Goal: Answer question/provide support: Share knowledge or assist other users

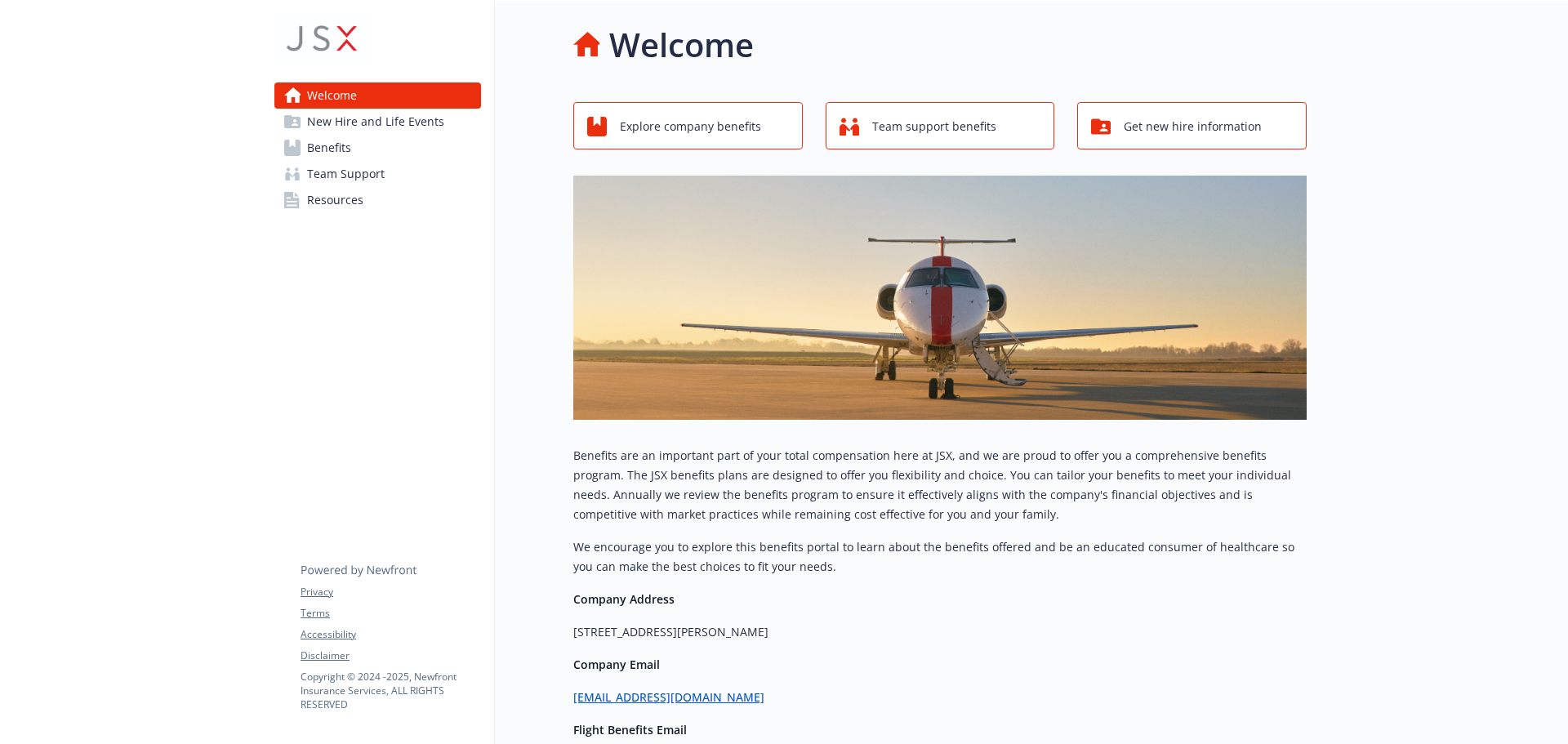
click at [343, 179] on span "Team Support" at bounding box center [346, 174] width 78 height 26
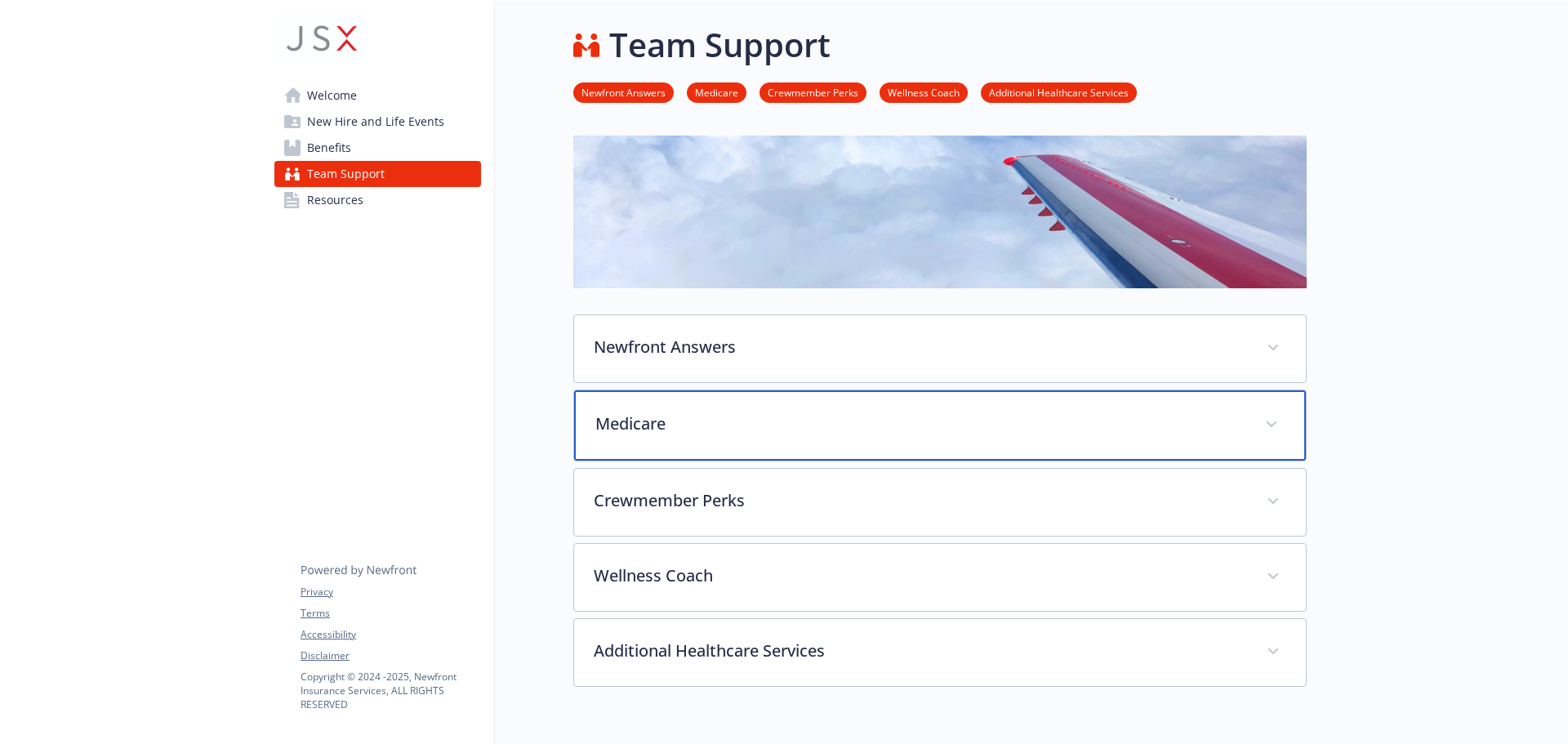
click at [708, 417] on p "Medicare" at bounding box center [921, 424] width 650 height 25
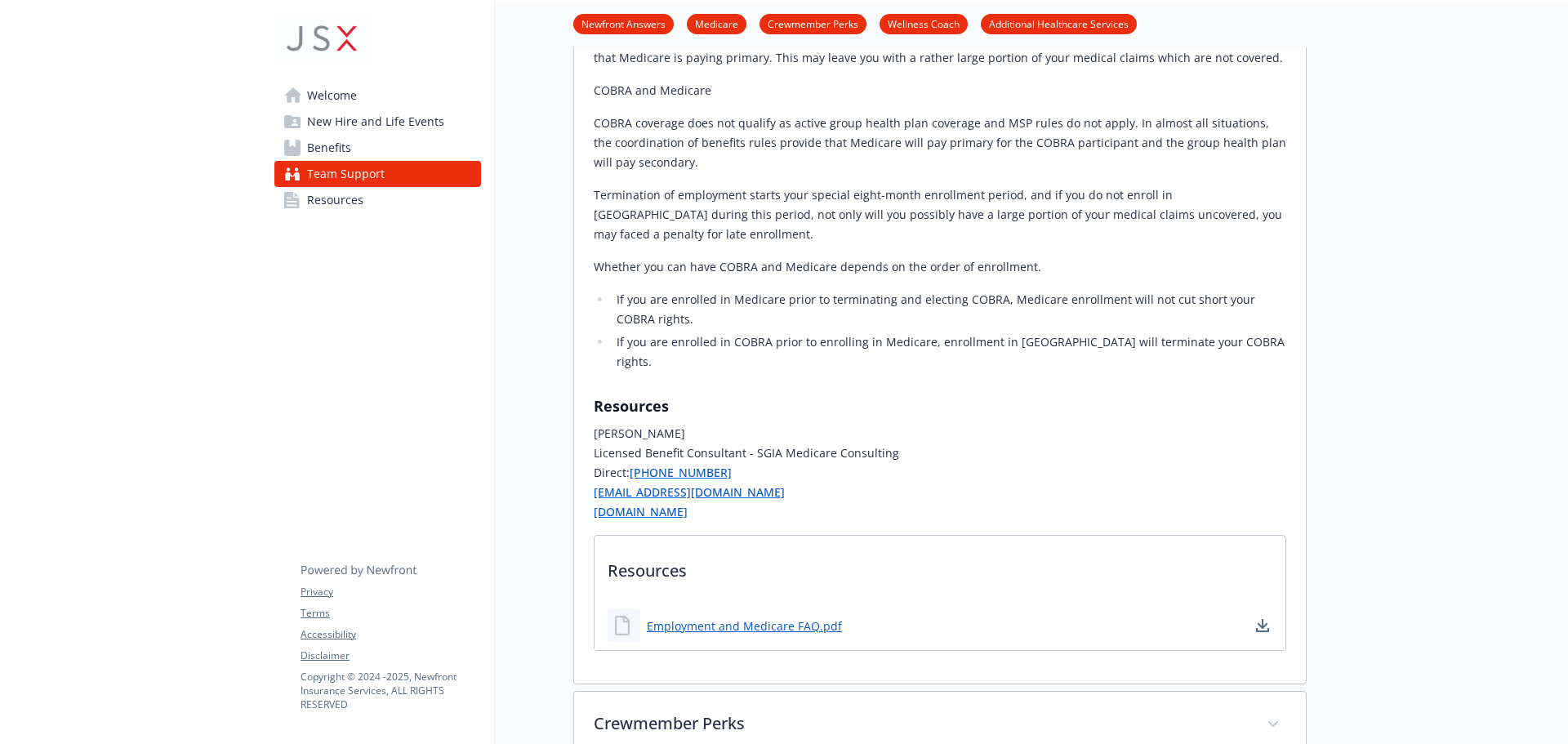
scroll to position [2450, 0]
